Goal: Task Accomplishment & Management: Manage account settings

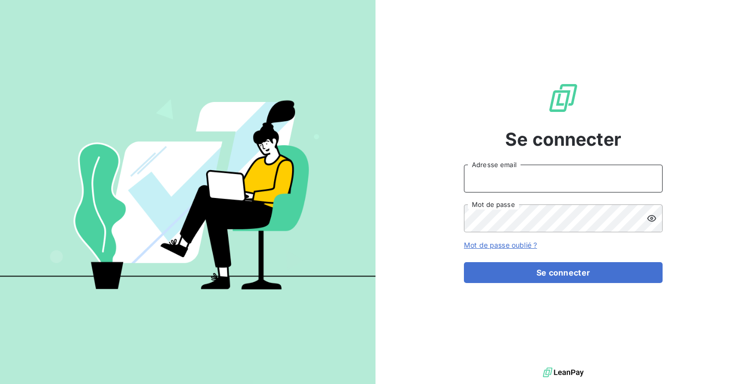
click at [498, 186] on input "Adresse email" at bounding box center [563, 179] width 199 height 28
type input "admin@pleco"
click at [464, 262] on button "Se connecter" at bounding box center [563, 272] width 199 height 21
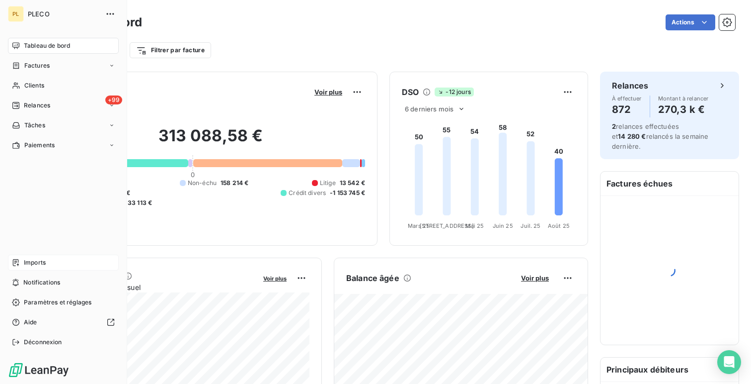
click at [53, 265] on div "Imports" at bounding box center [63, 262] width 111 height 16
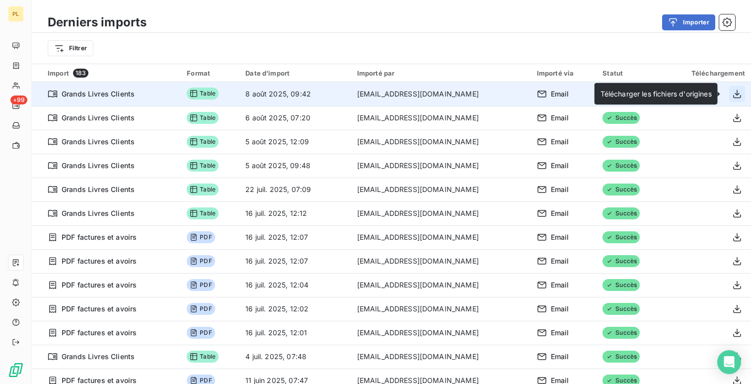
click at [737, 94] on icon "button" at bounding box center [738, 94] width 10 height 10
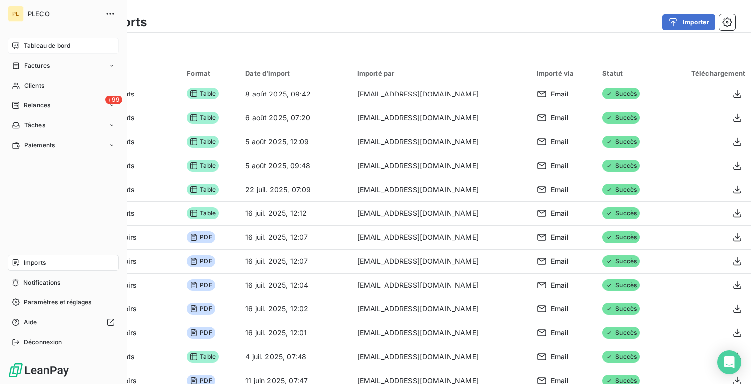
click at [9, 45] on div "Tableau de bord" at bounding box center [63, 46] width 111 height 16
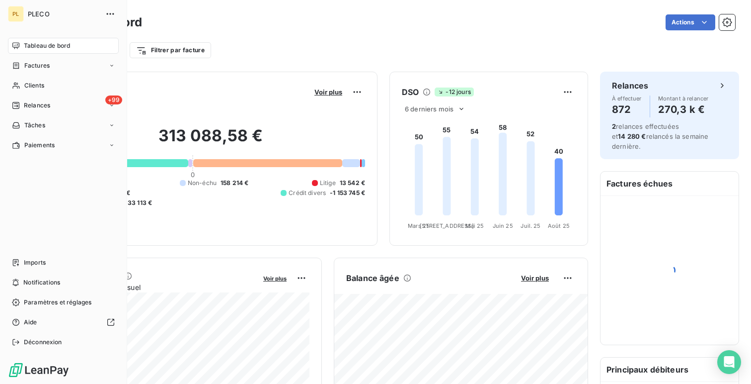
click at [30, 346] on span "Déconnexion" at bounding box center [43, 341] width 38 height 9
